Goal: Navigation & Orientation: Find specific page/section

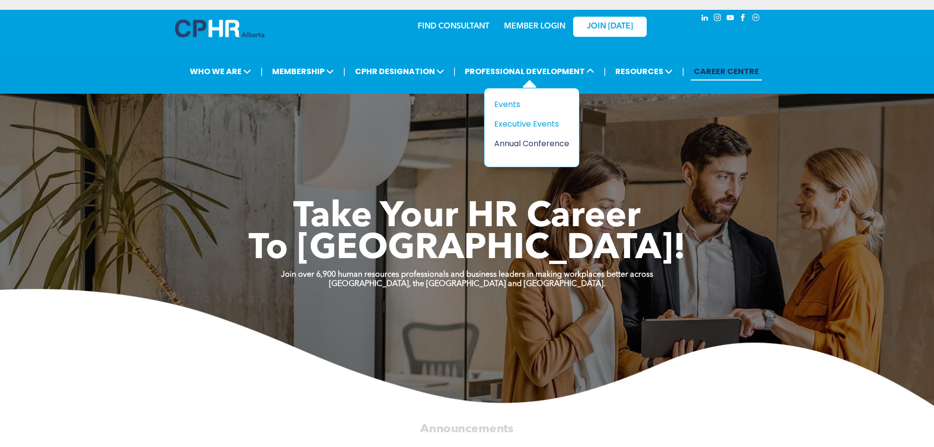
click at [505, 147] on div "Annual Conference" at bounding box center [528, 143] width 68 height 12
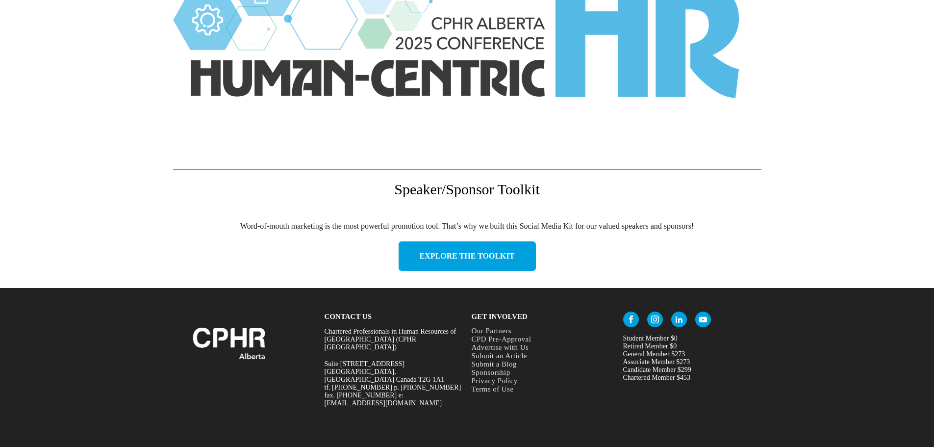
scroll to position [1358, 0]
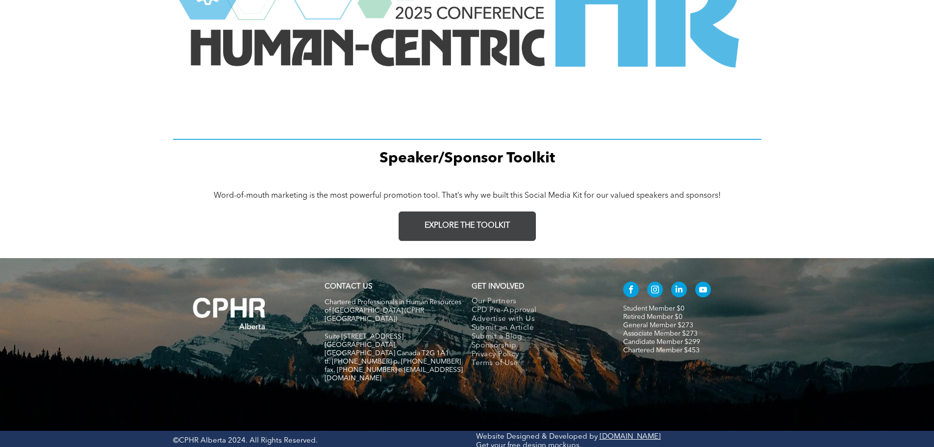
click at [476, 233] on link "EXPLORE THE TOOLKIT" at bounding box center [467, 225] width 137 height 29
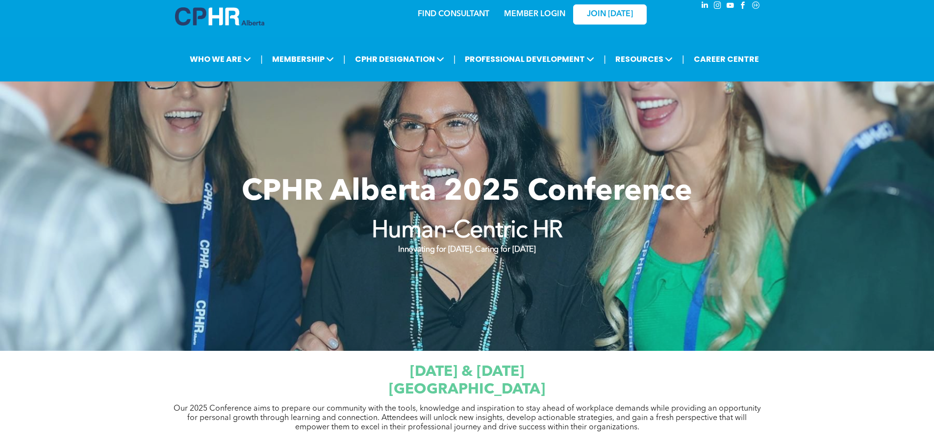
scroll to position [0, 0]
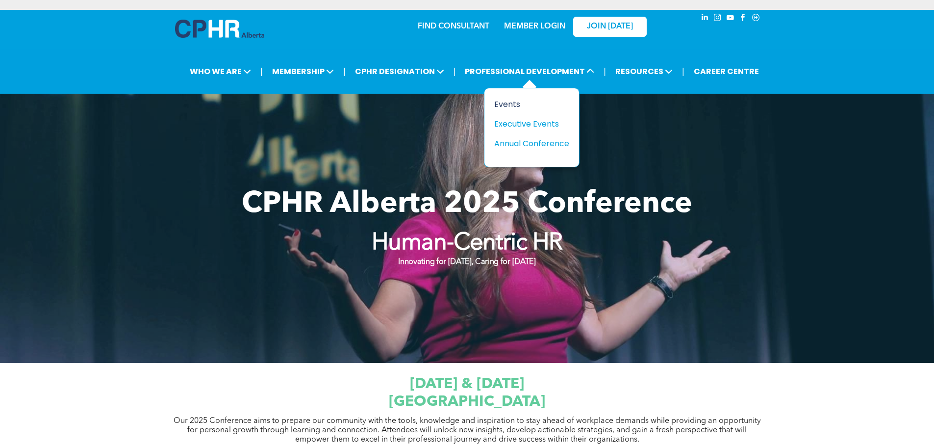
click at [533, 103] on div "Events" at bounding box center [528, 104] width 68 height 12
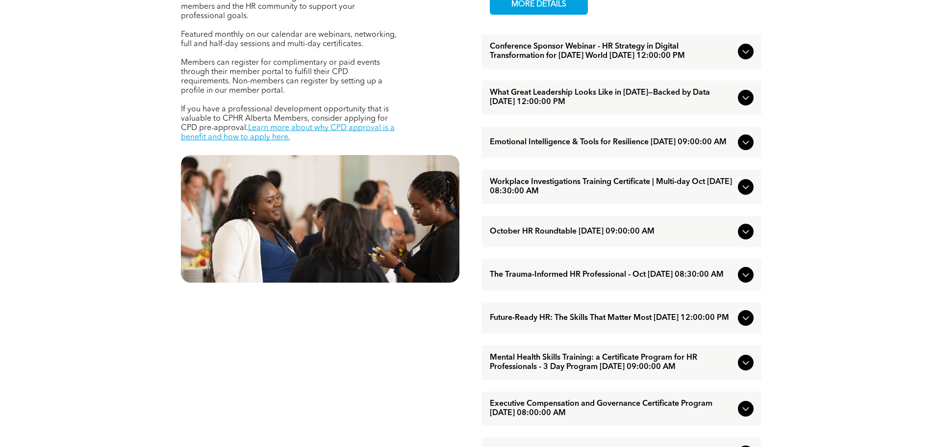
scroll to position [490, 0]
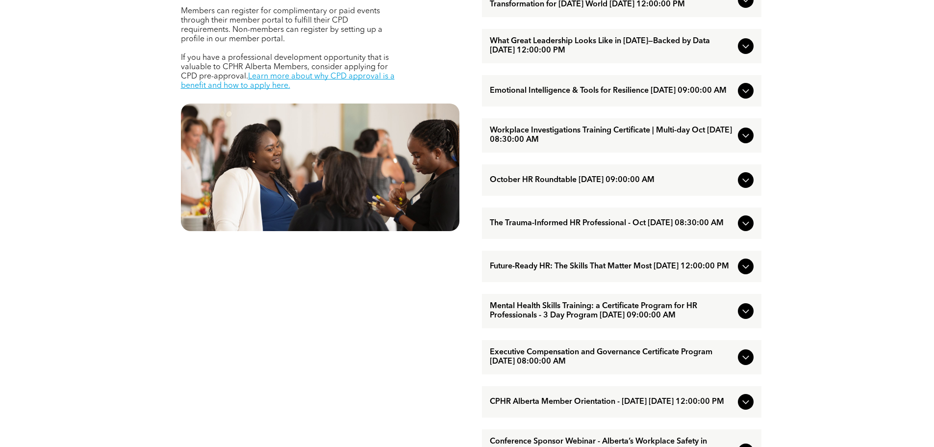
click at [870, 225] on div "EVENTS Professional Development & Networking Offerings CPHR Alberta offers a wi…" at bounding box center [467, 335] width 934 height 971
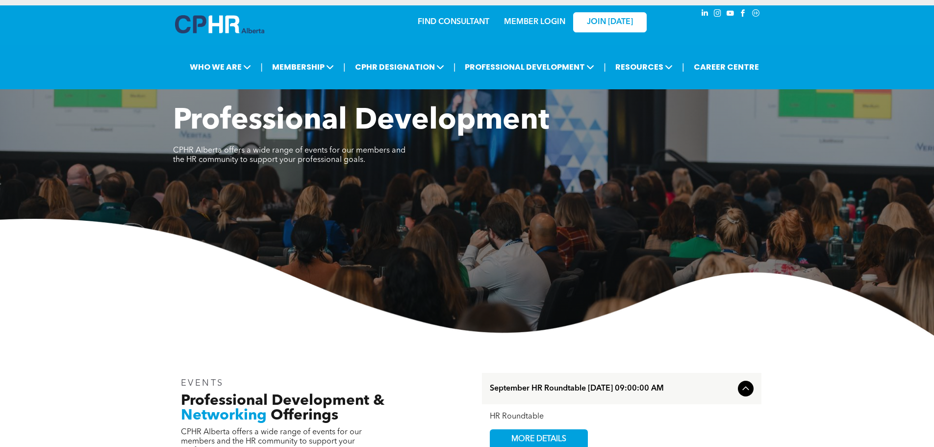
scroll to position [0, 0]
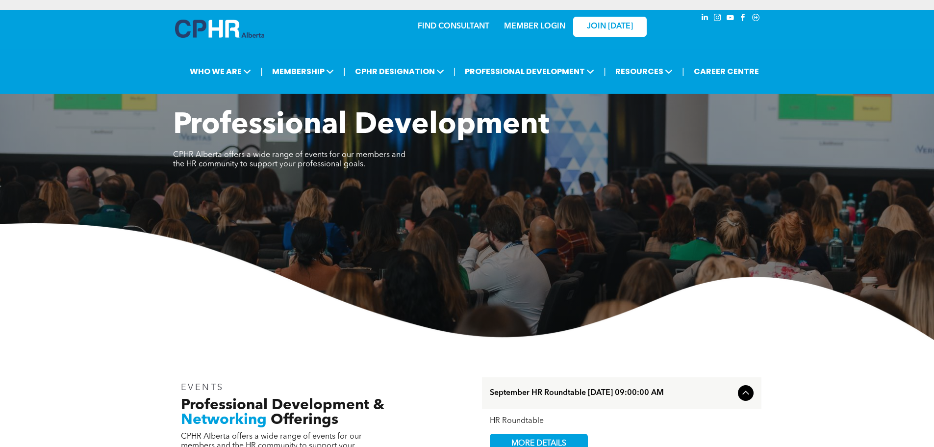
click at [818, 65] on div "| WHO WE ARE ASSOCIATION About CPHR Alberta Board of Directors Team Chapters | |" at bounding box center [474, 71] width 909 height 23
